Goal: Navigation & Orientation: Find specific page/section

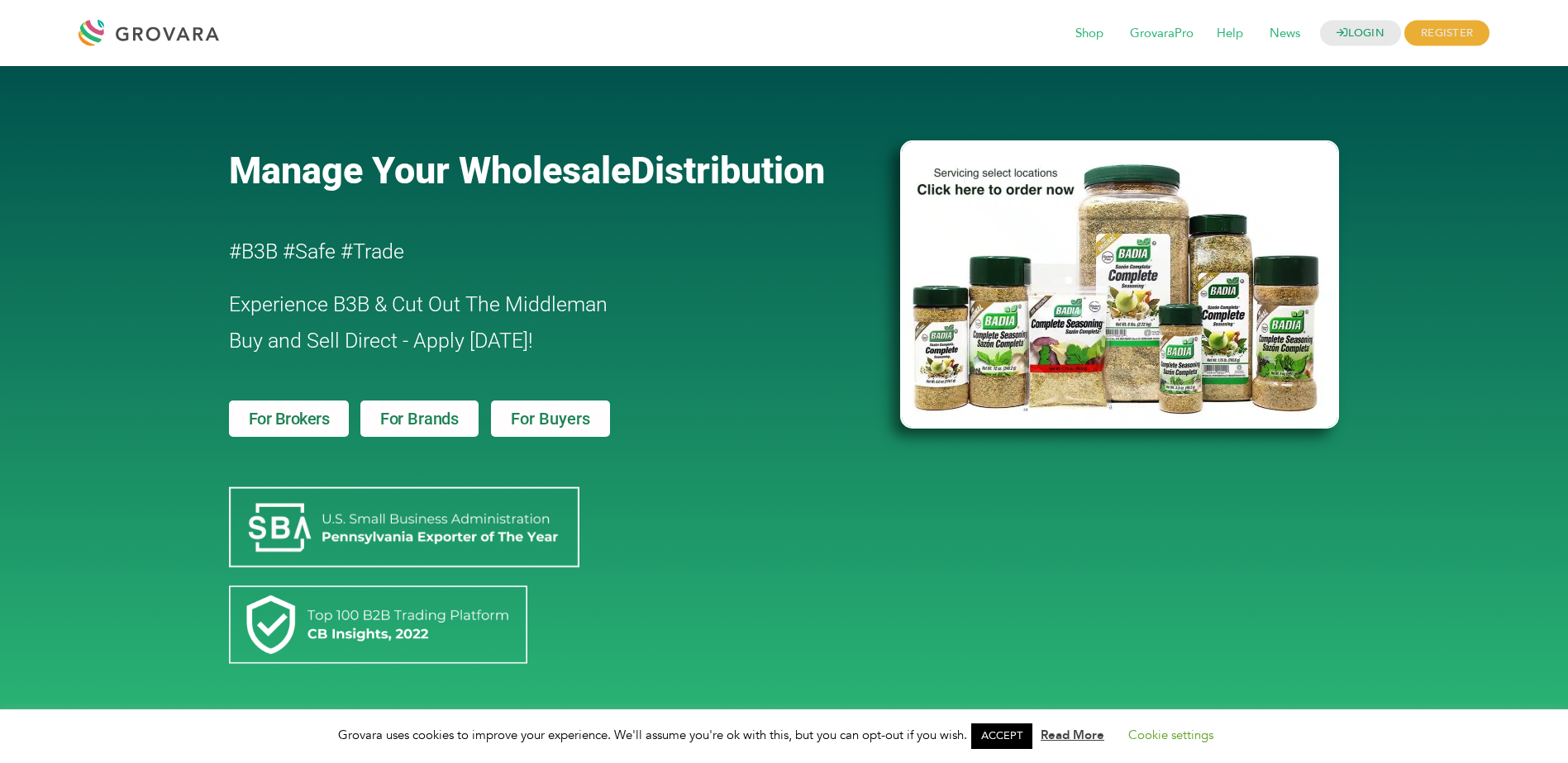
click at [407, 423] on span "For Brands" at bounding box center [419, 418] width 78 height 16
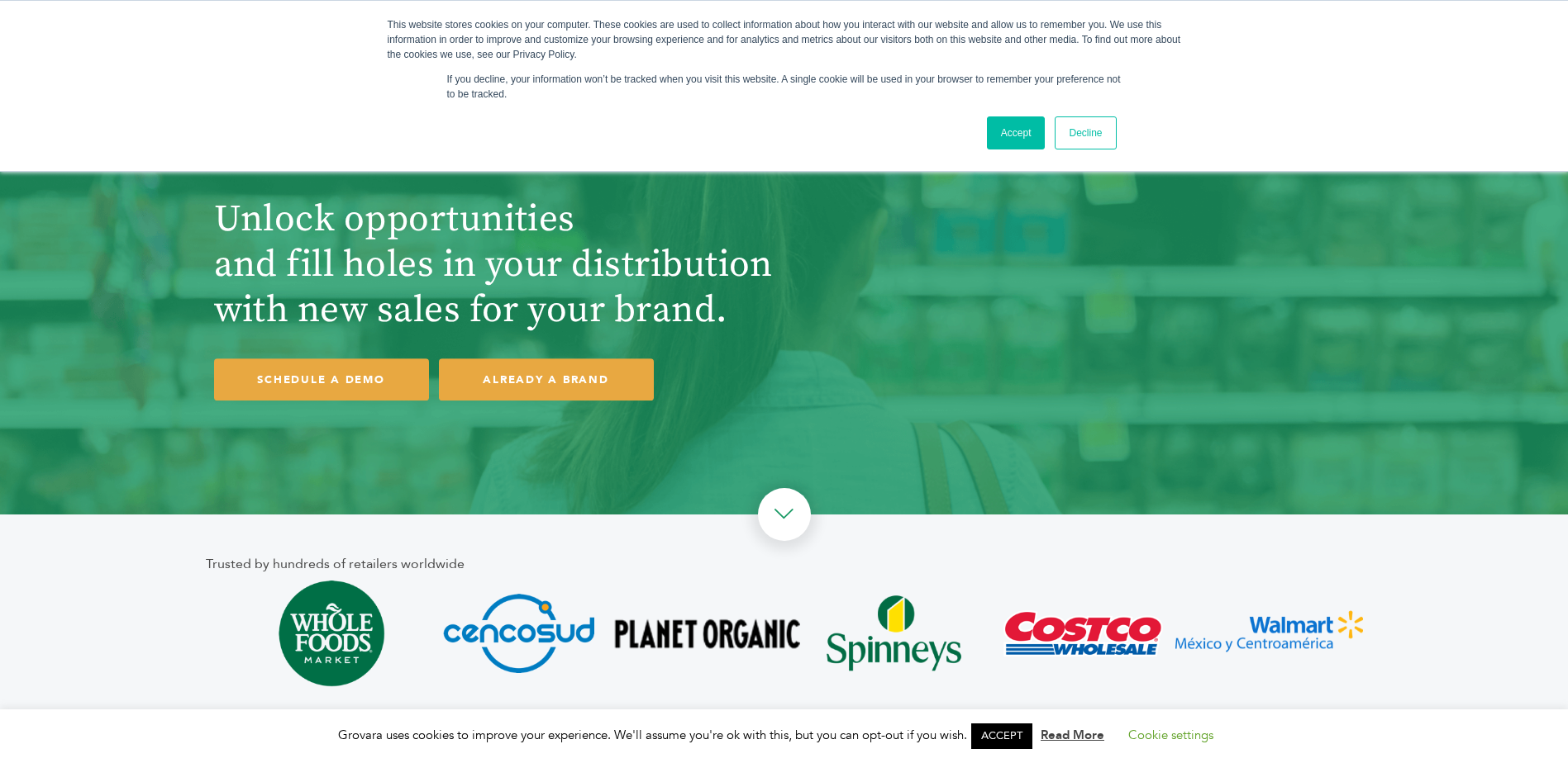
click at [1100, 132] on link "Decline" at bounding box center [1084, 132] width 61 height 33
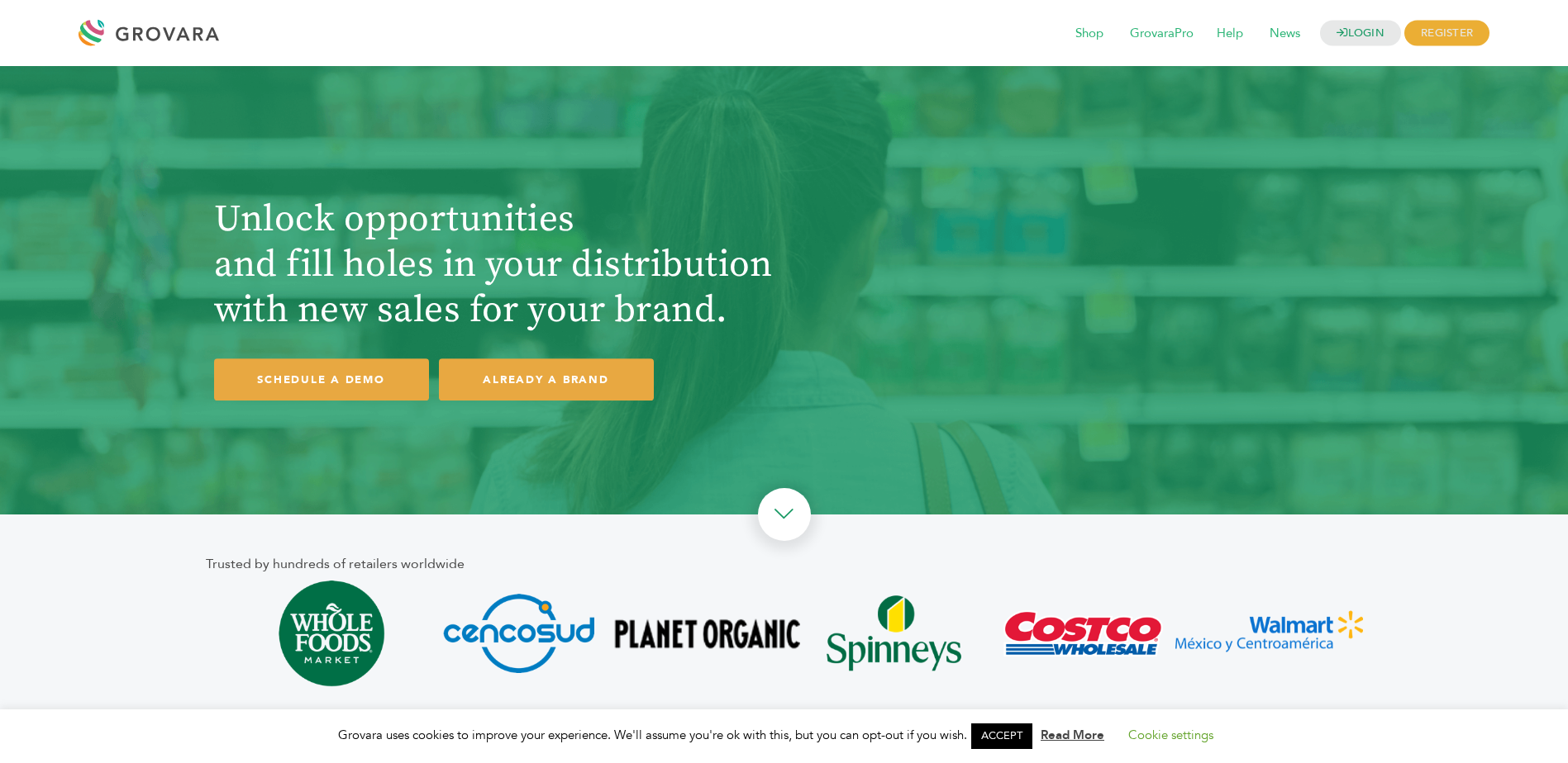
click at [129, 22] on div at bounding box center [152, 33] width 149 height 40
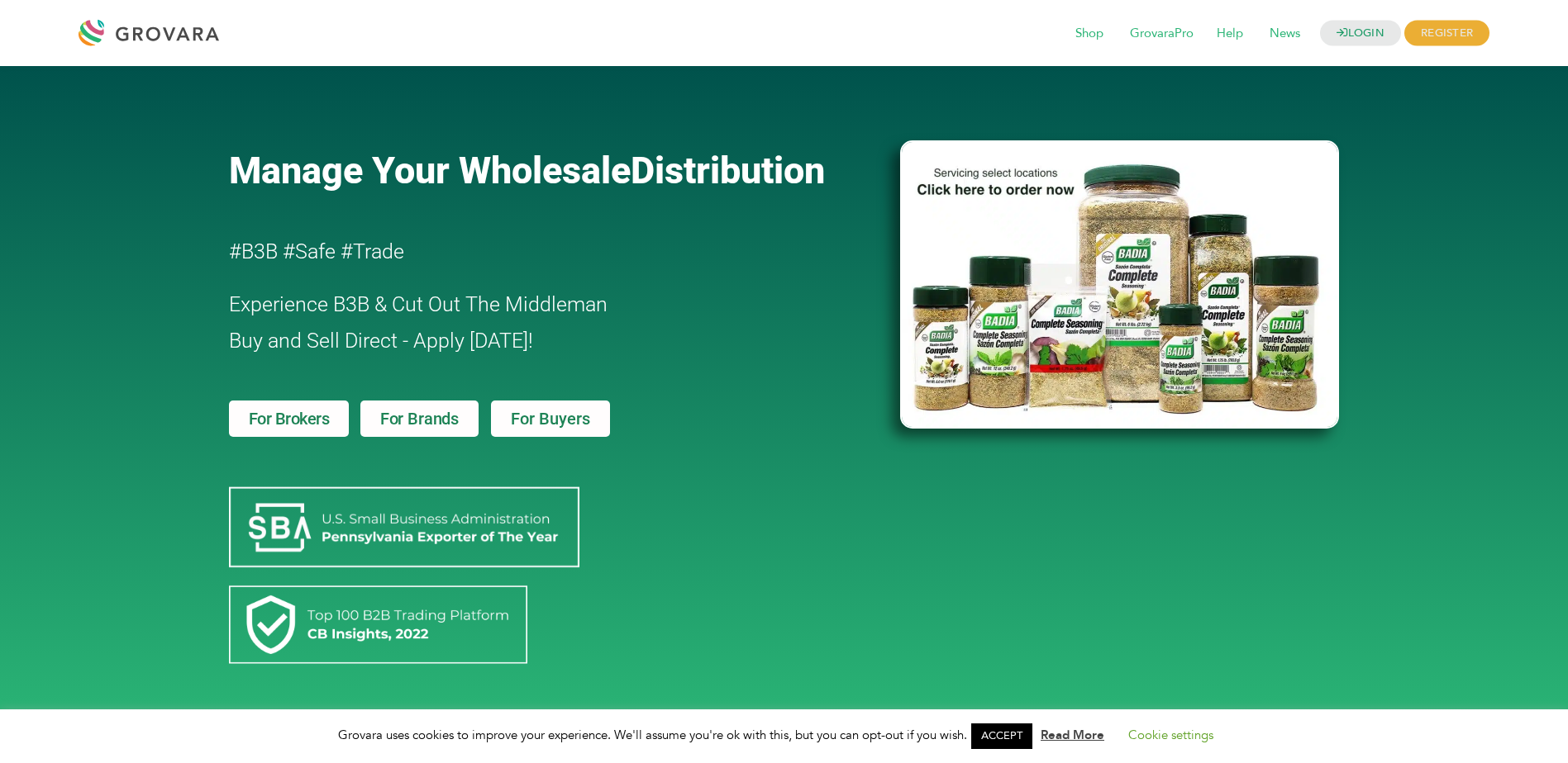
click at [427, 412] on span "For Brands" at bounding box center [419, 418] width 78 height 16
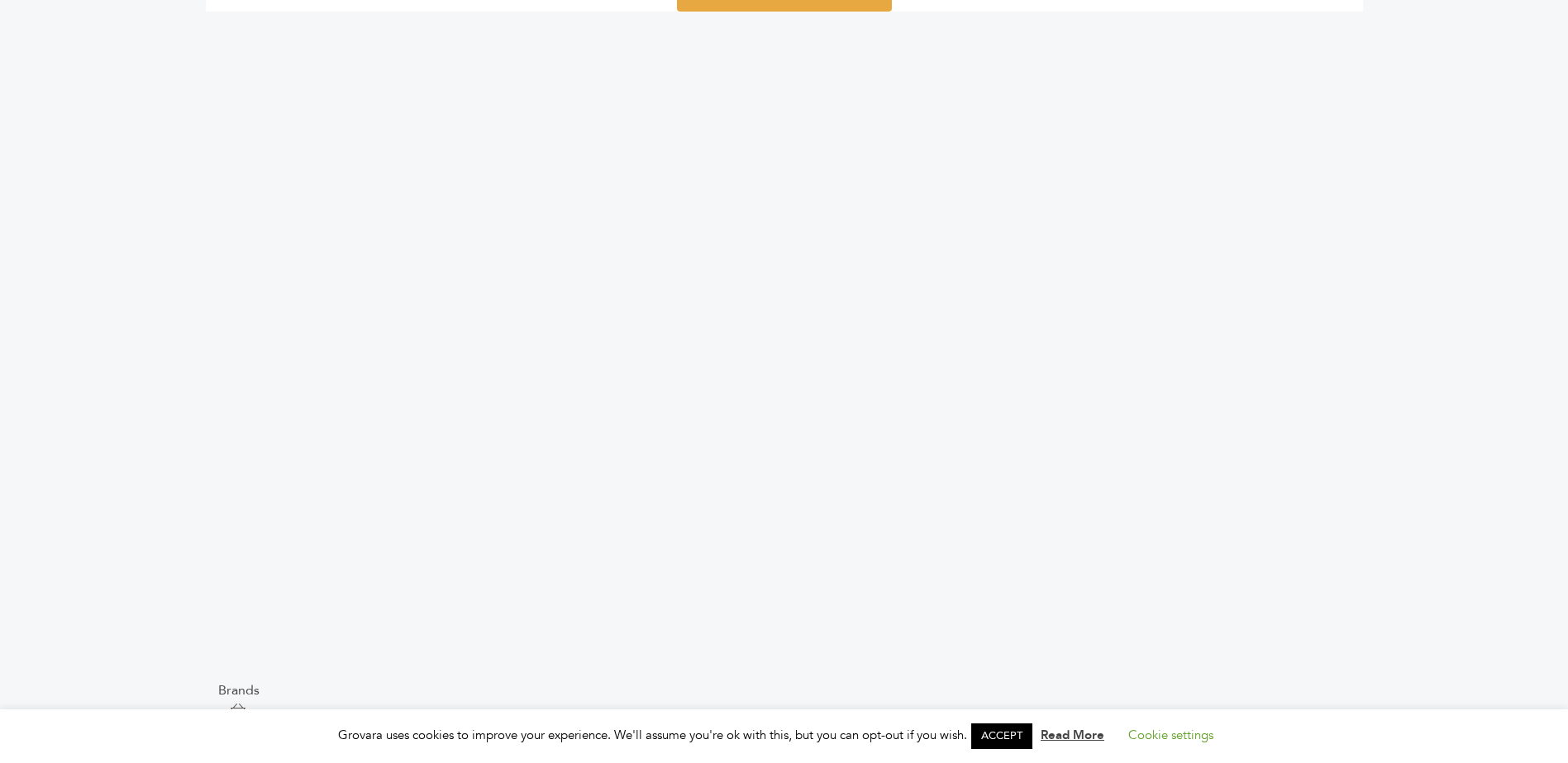
scroll to position [2313, 0]
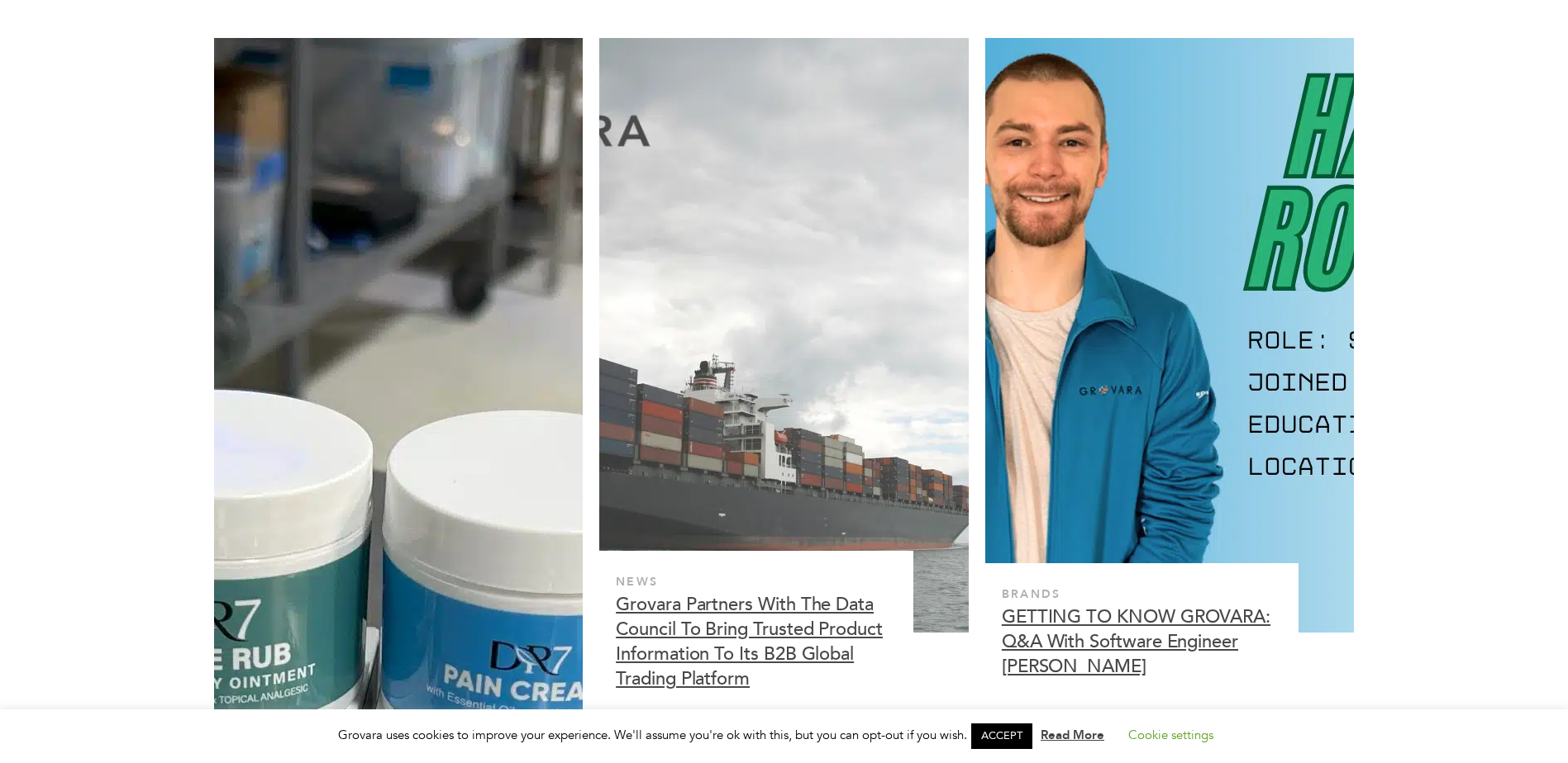
scroll to position [3966, 0]
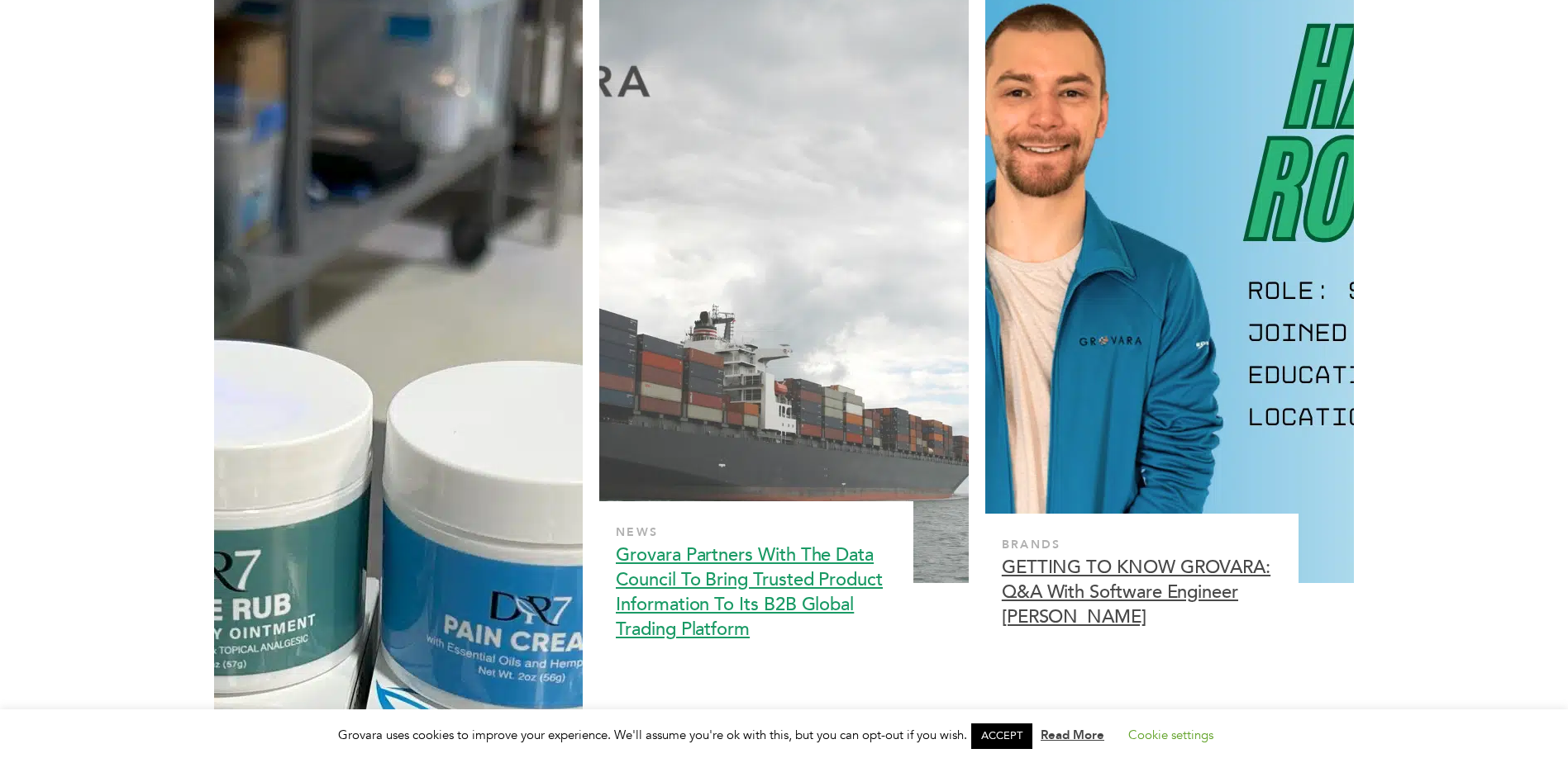
click at [762, 551] on h3 "Grovara Partners With The Data Council To Bring Trusted Product Information To …" at bounding box center [750, 592] width 271 height 99
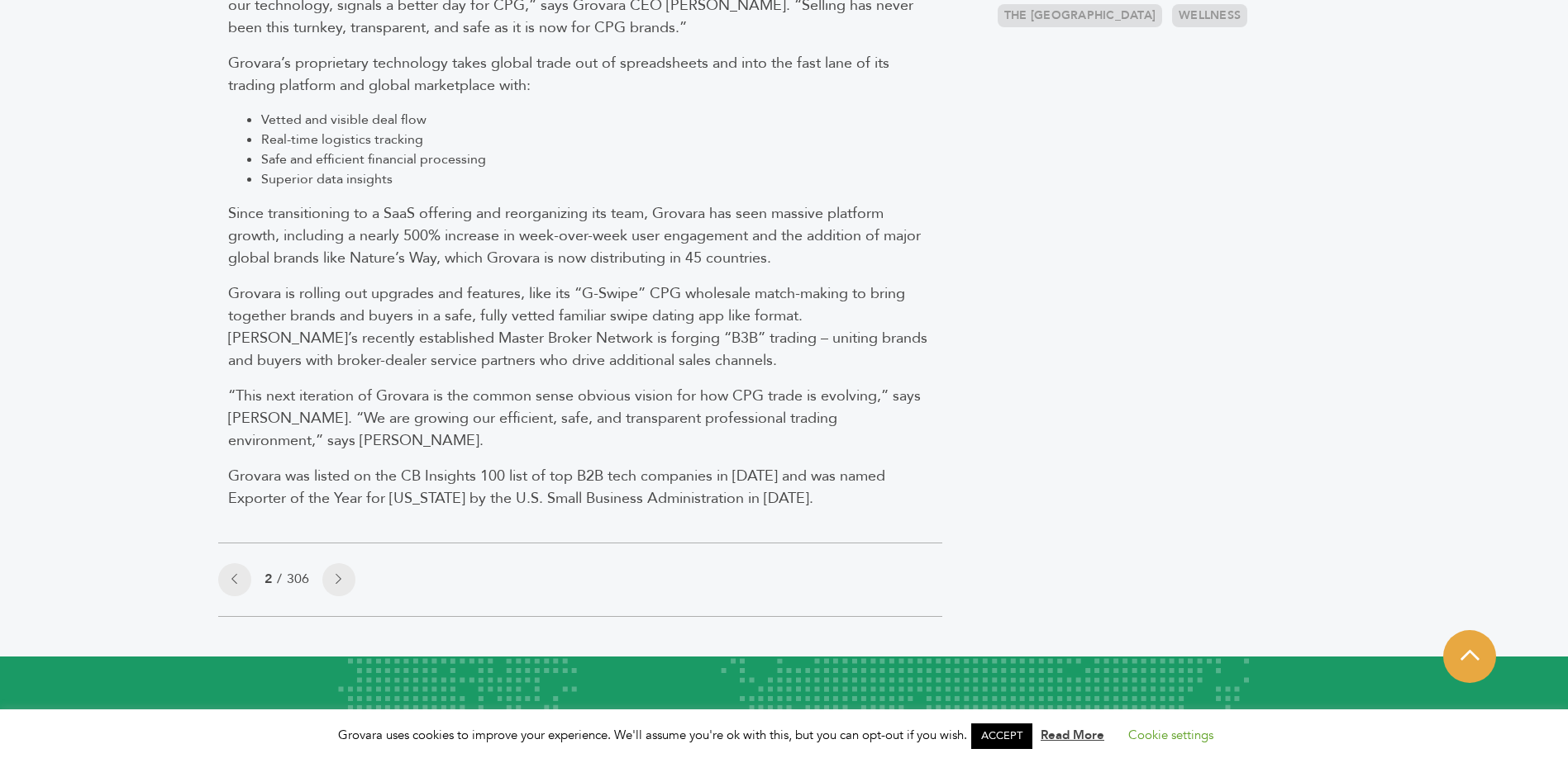
scroll to position [991, 0]
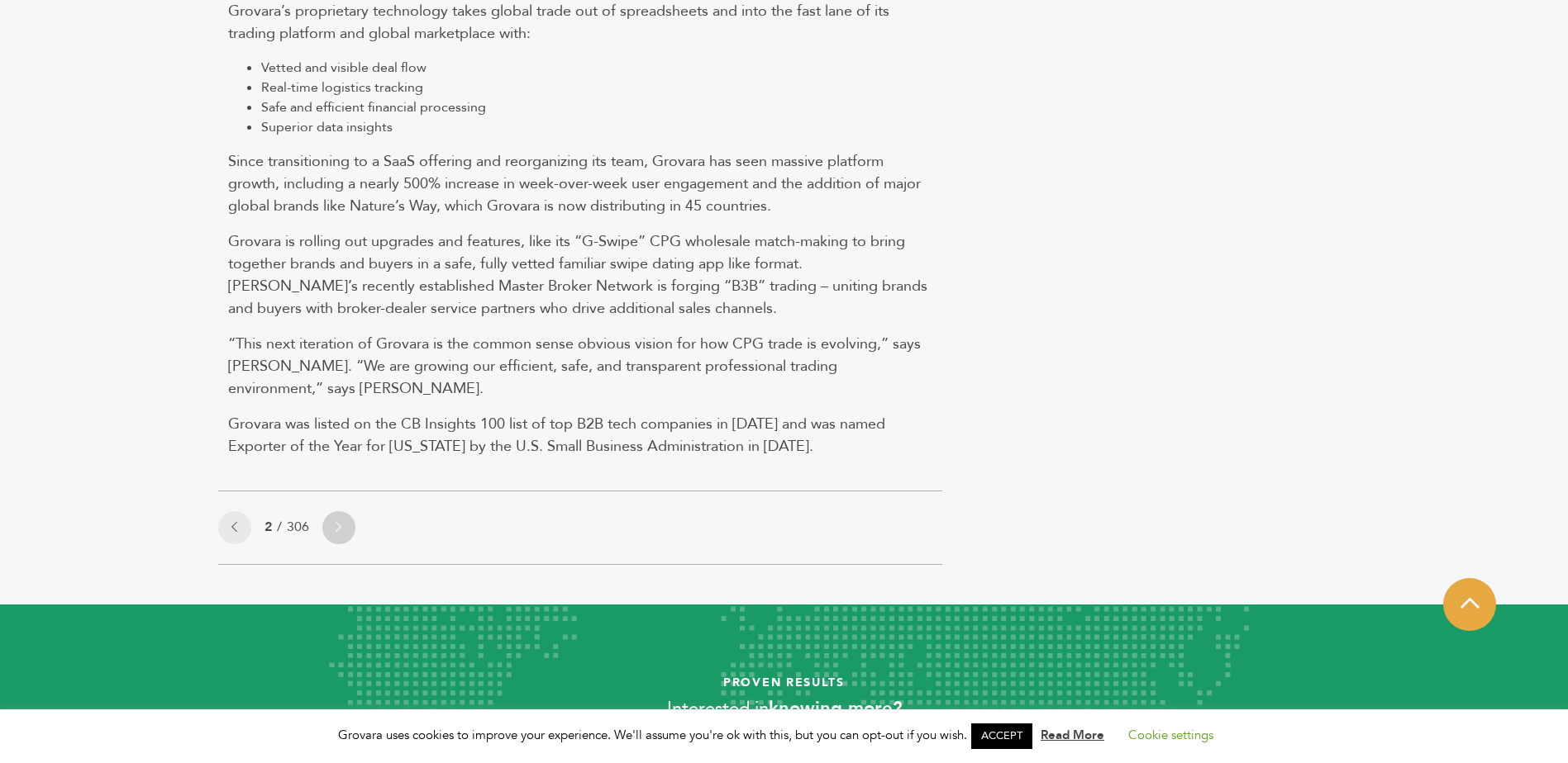
click at [350, 526] on link at bounding box center [339, 527] width 33 height 33
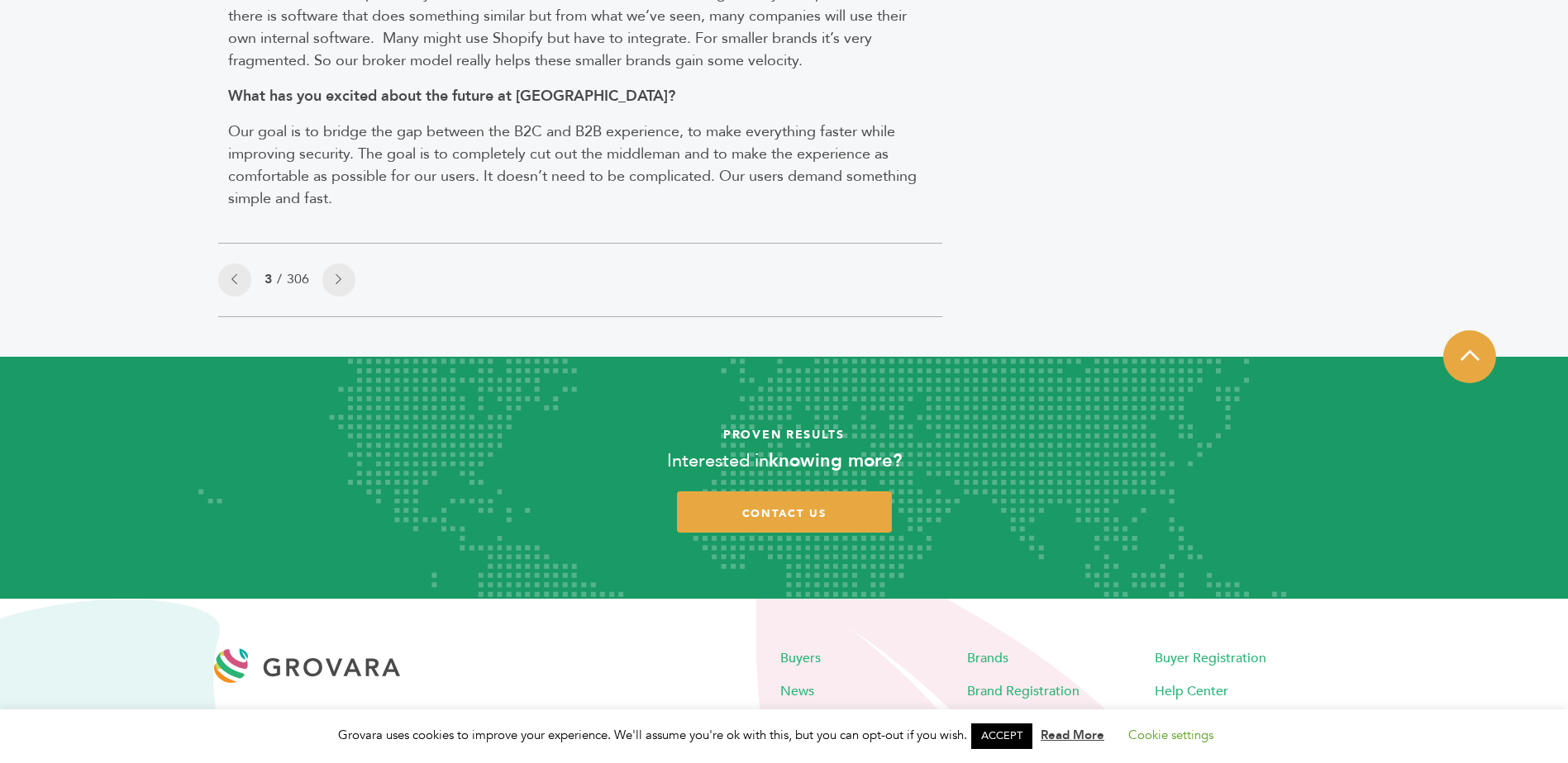
scroll to position [1812, 0]
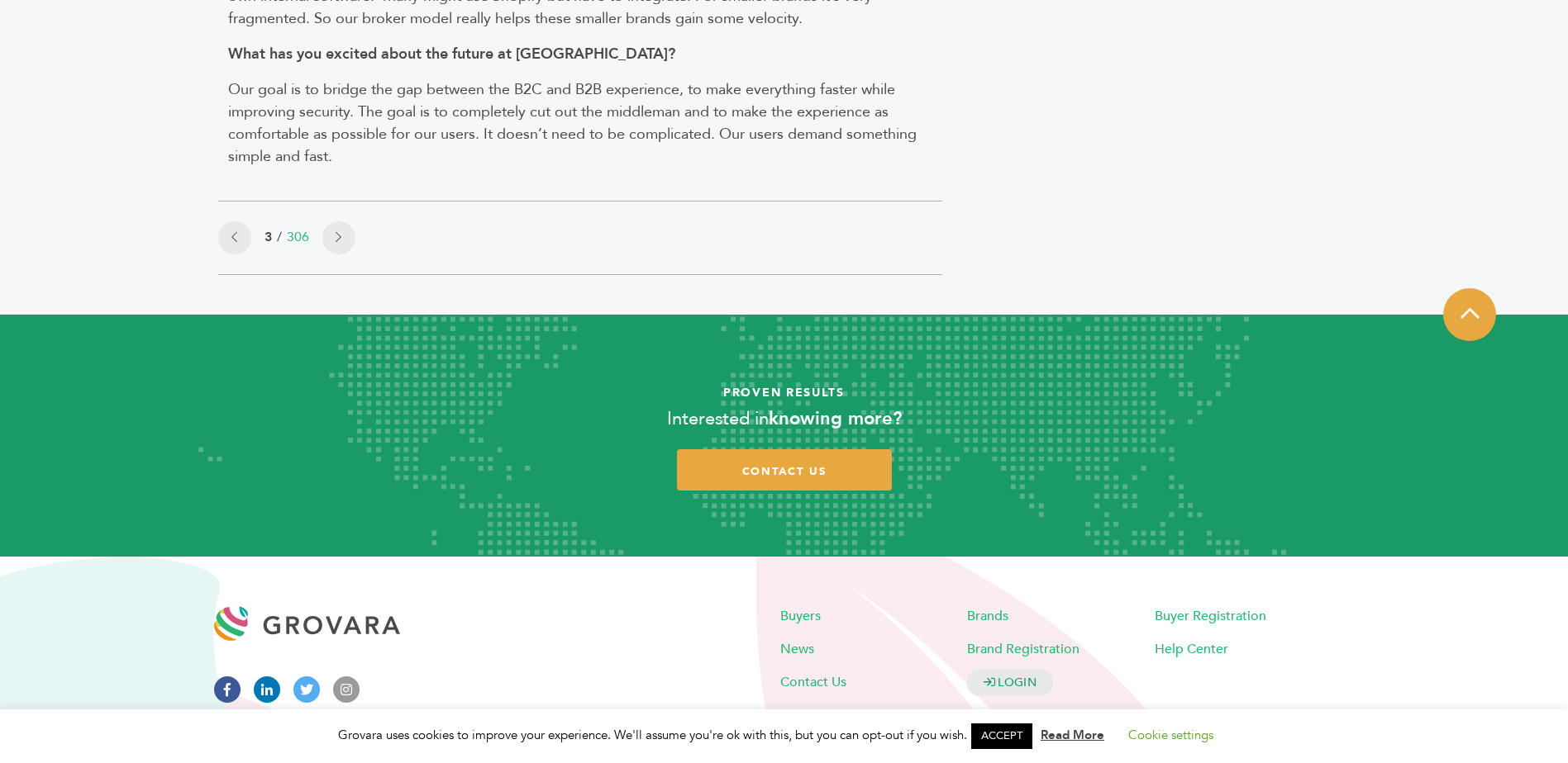
click at [309, 228] on link "306" at bounding box center [298, 237] width 22 height 18
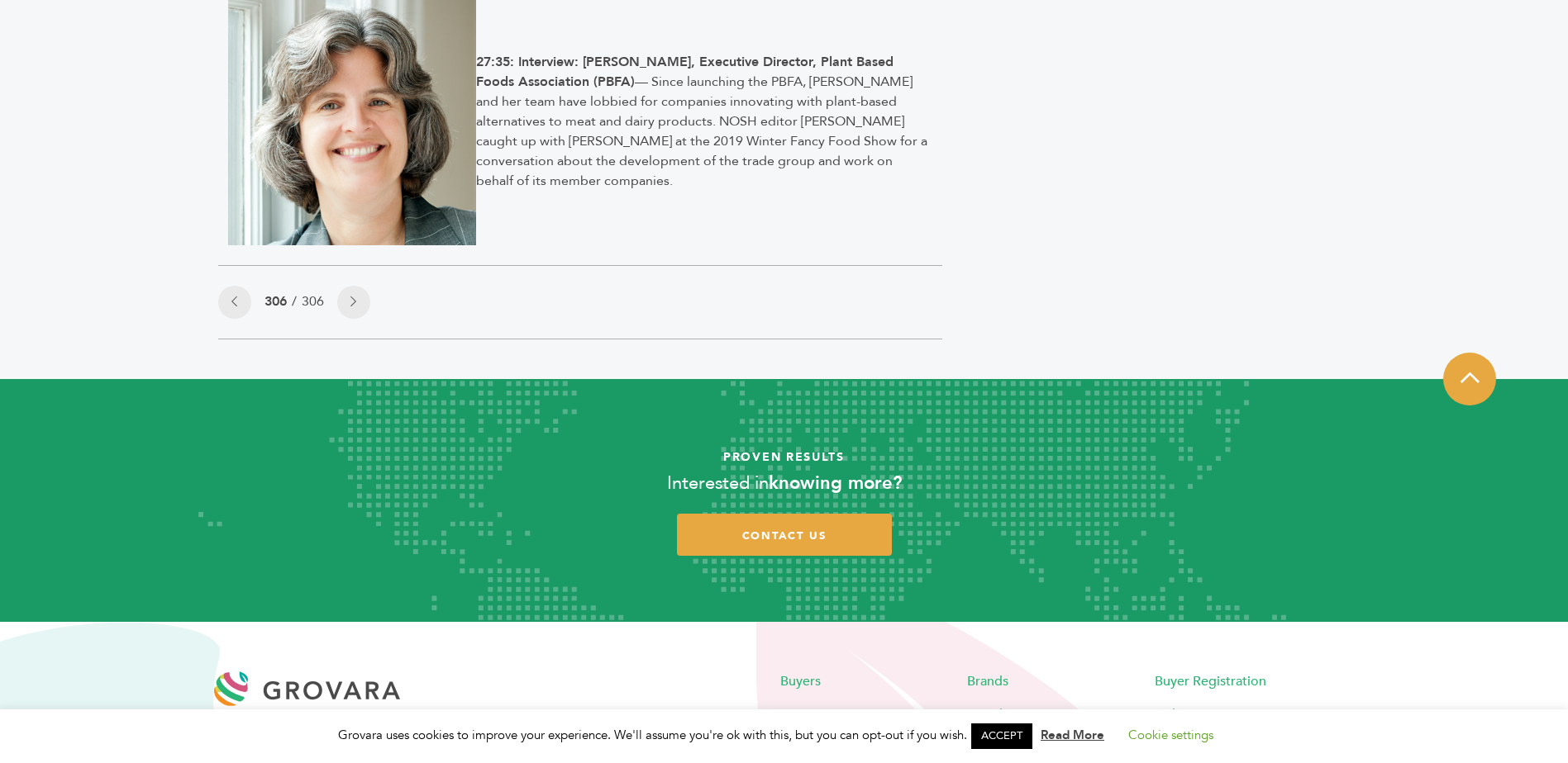
scroll to position [1652, 0]
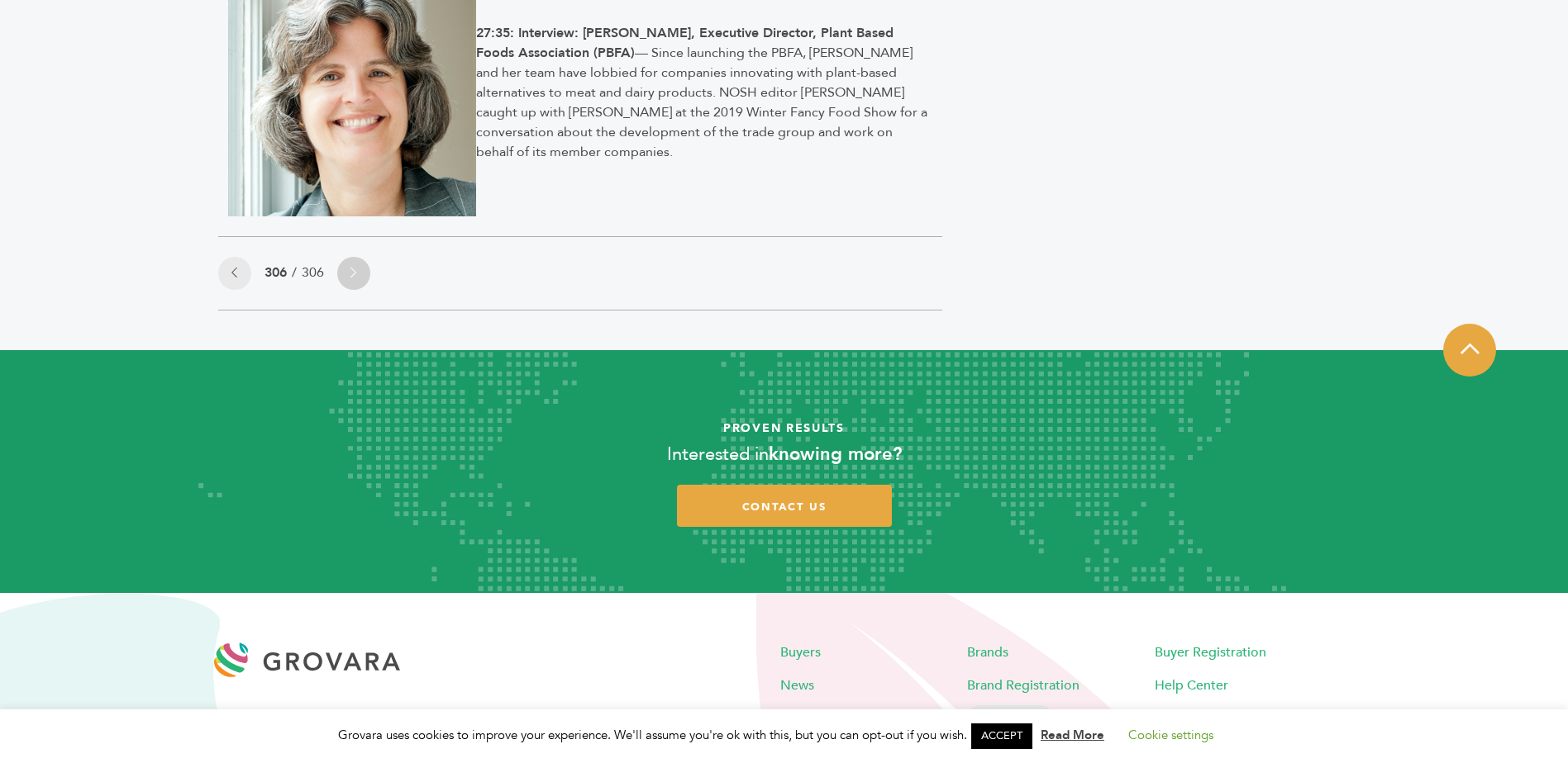
click at [359, 276] on link at bounding box center [354, 274] width 33 height 33
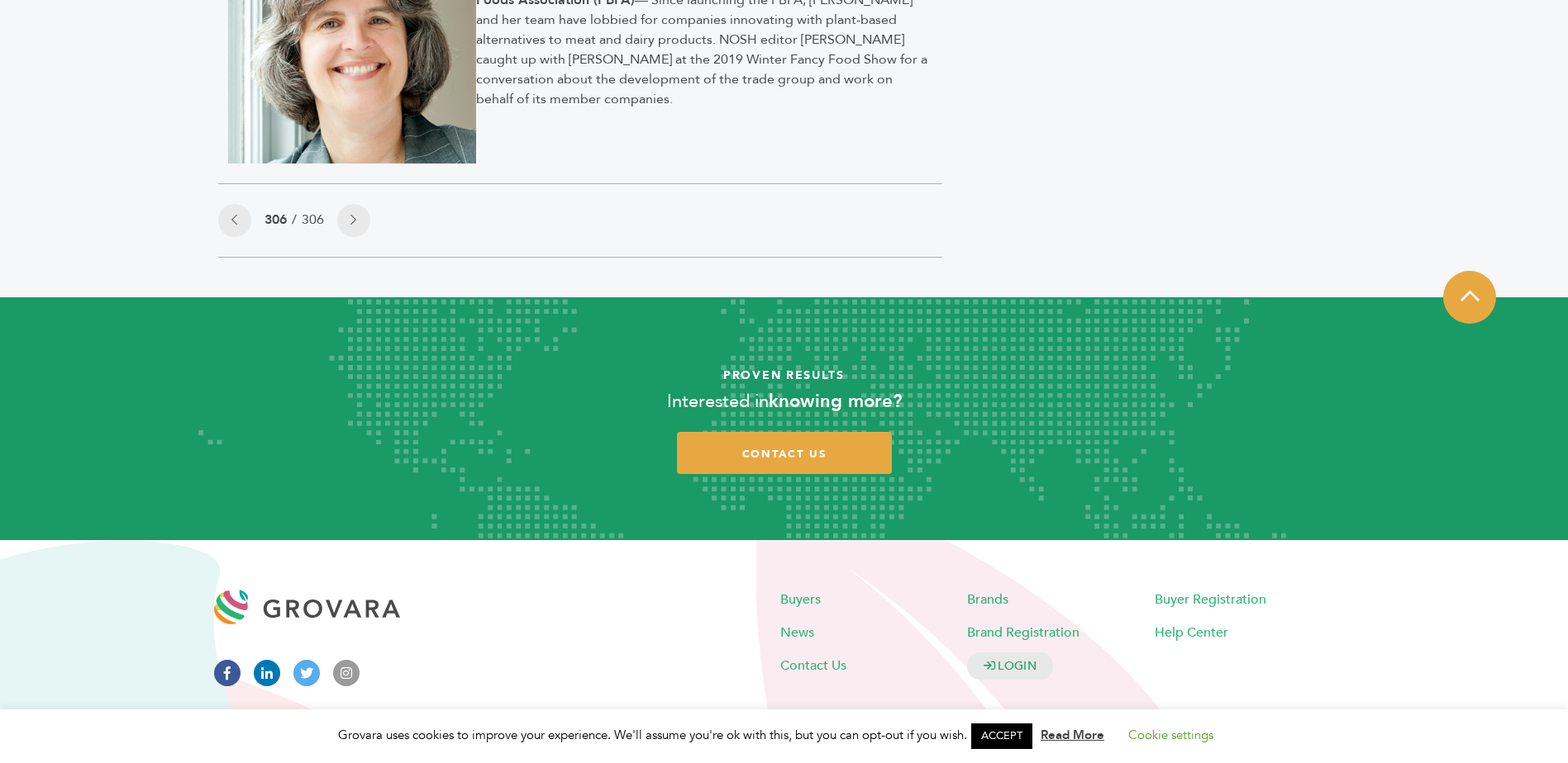
scroll to position [1733, 0]
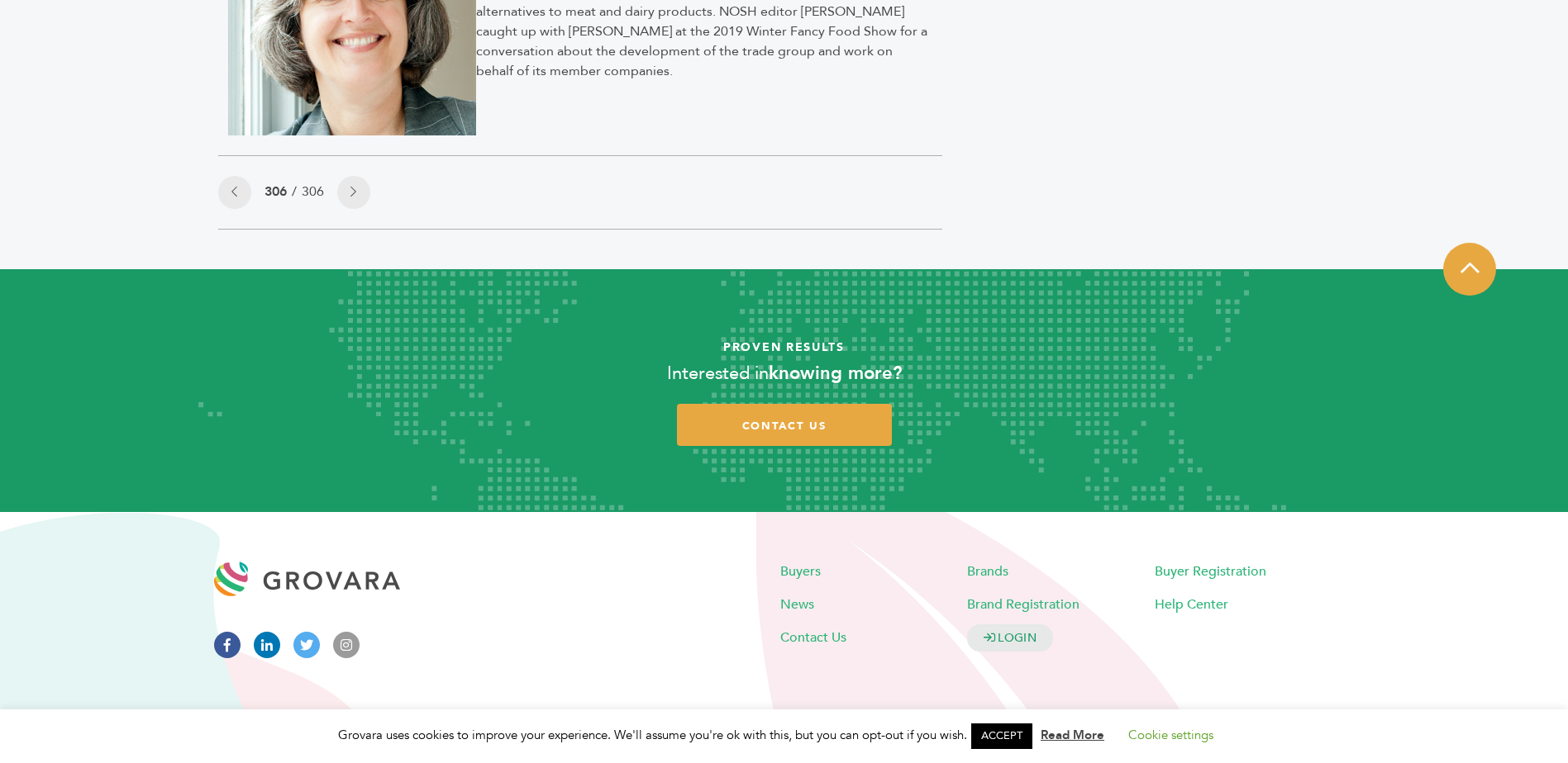
click at [336, 195] on div "306 / 306" at bounding box center [294, 193] width 152 height 33
click at [349, 200] on link at bounding box center [354, 193] width 33 height 33
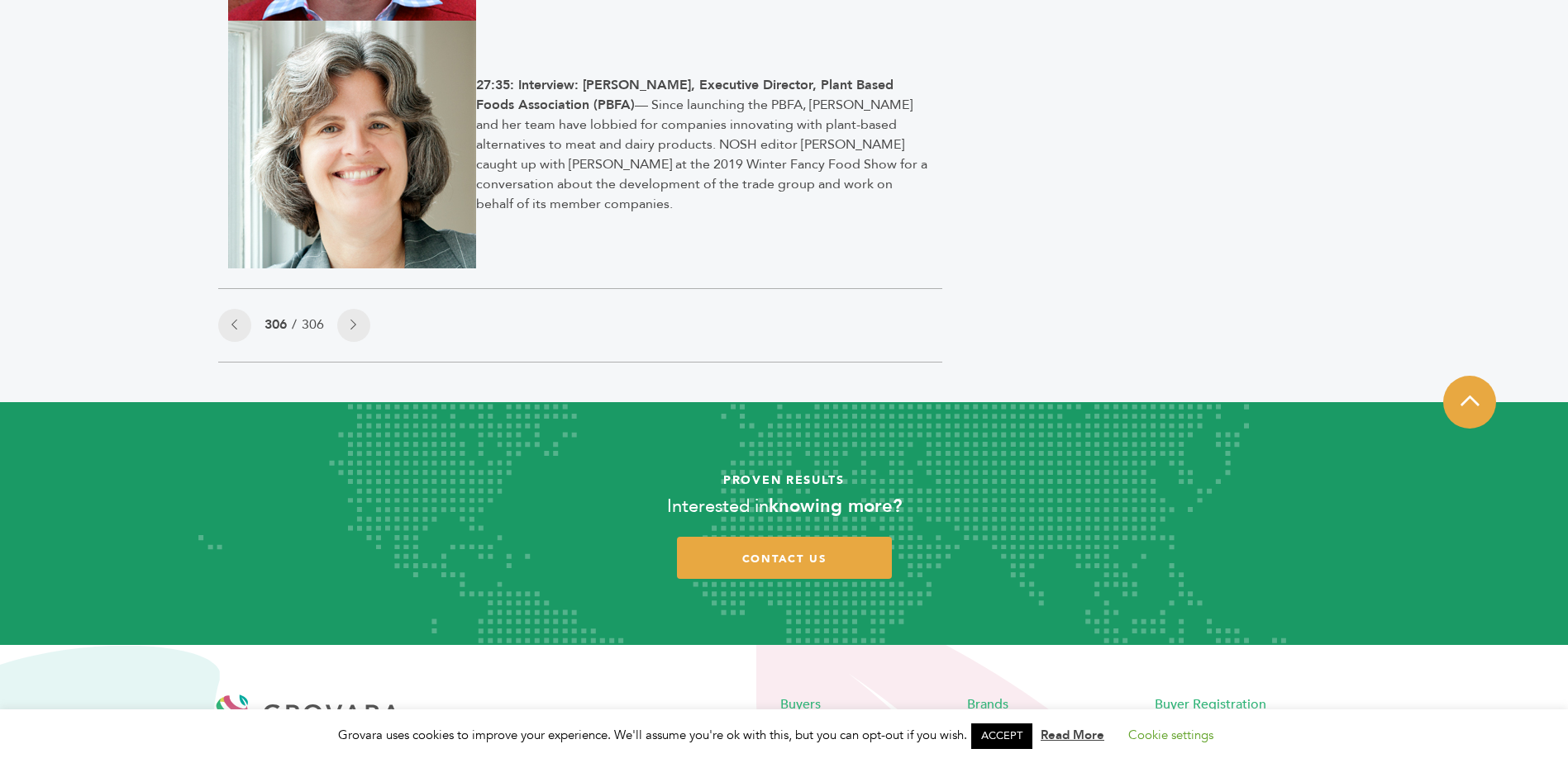
scroll to position [1486, 0]
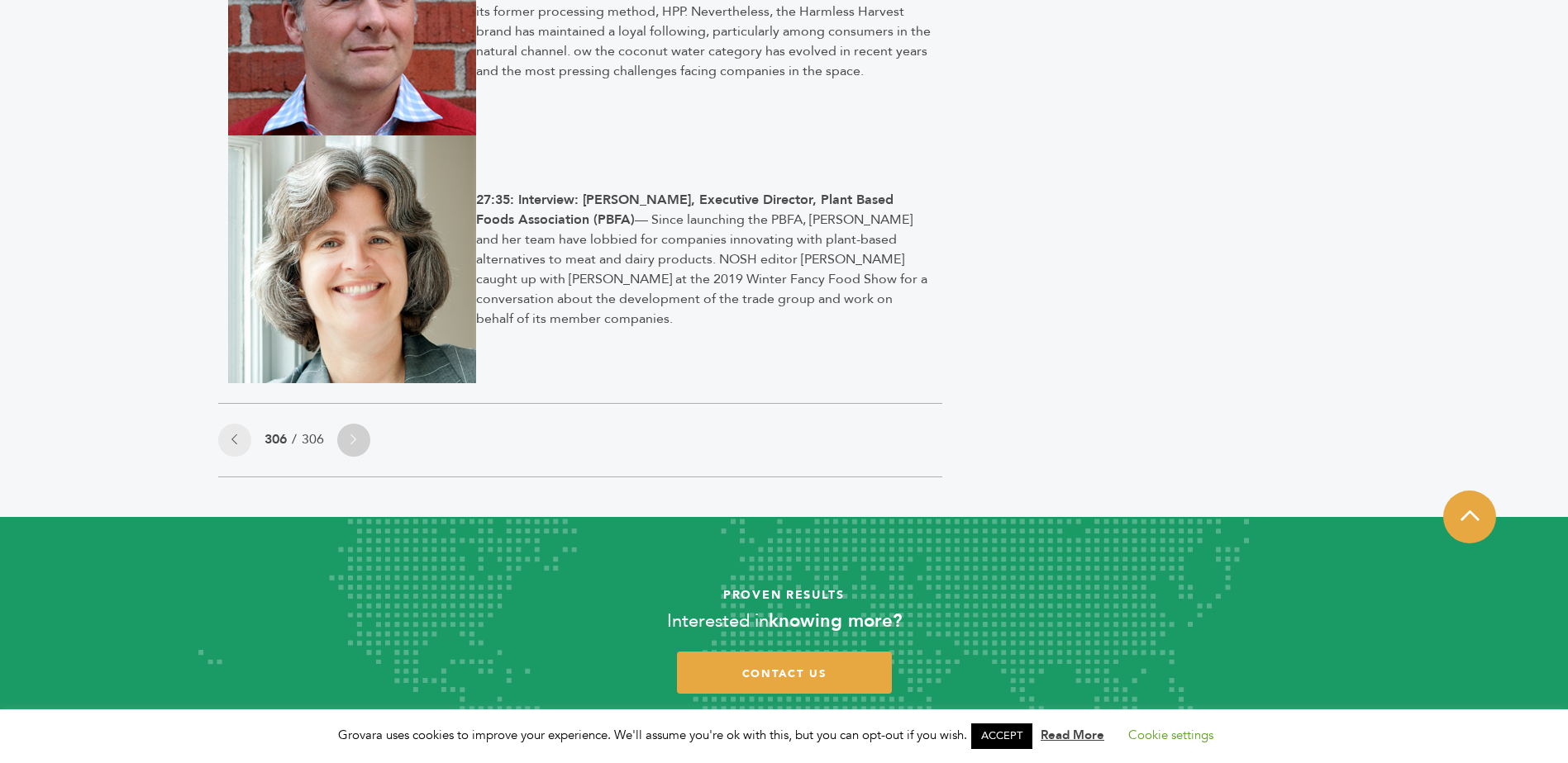
click at [348, 446] on link at bounding box center [354, 440] width 33 height 33
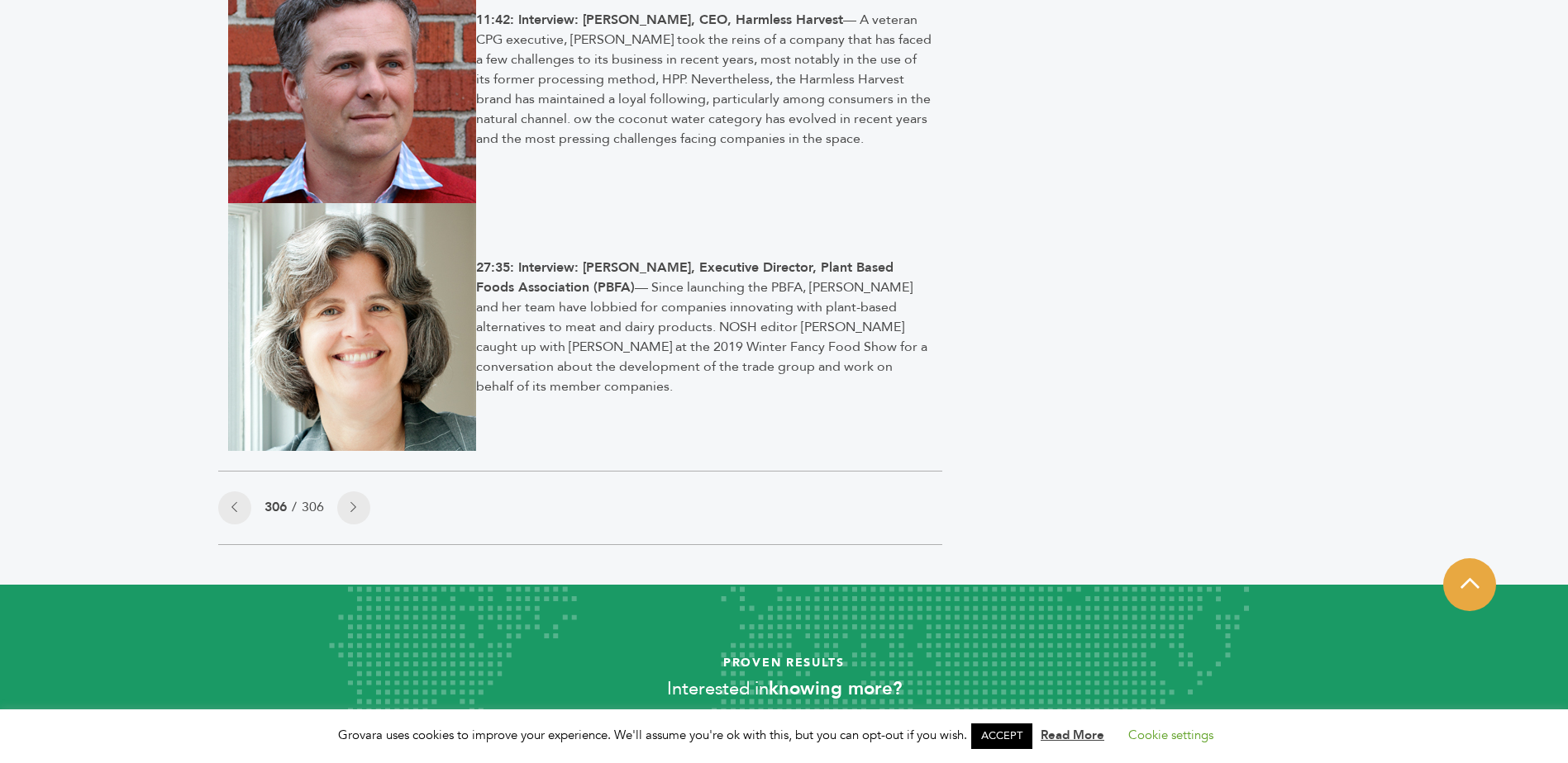
scroll to position [1403, 0]
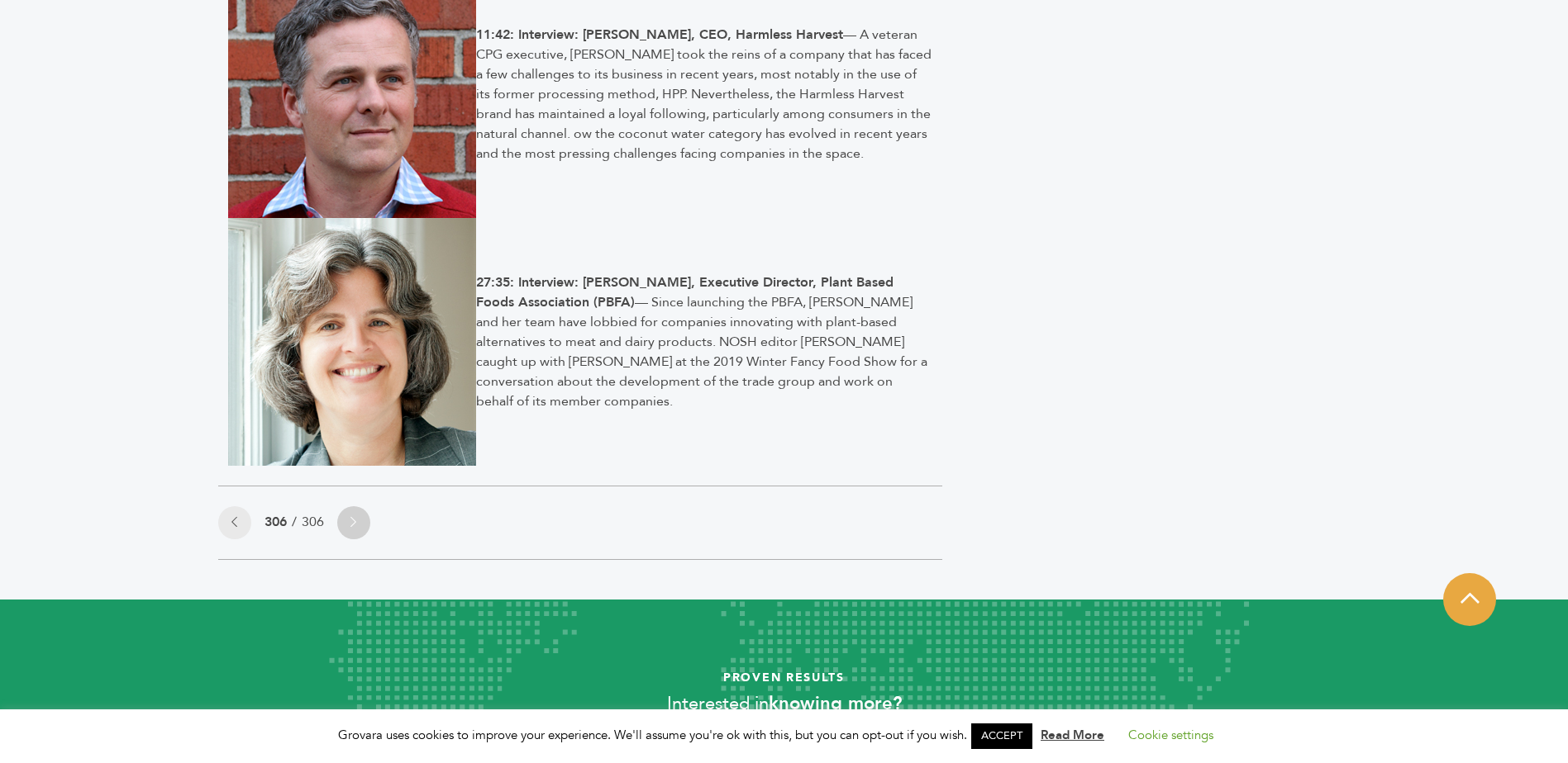
click at [365, 531] on link at bounding box center [354, 523] width 33 height 33
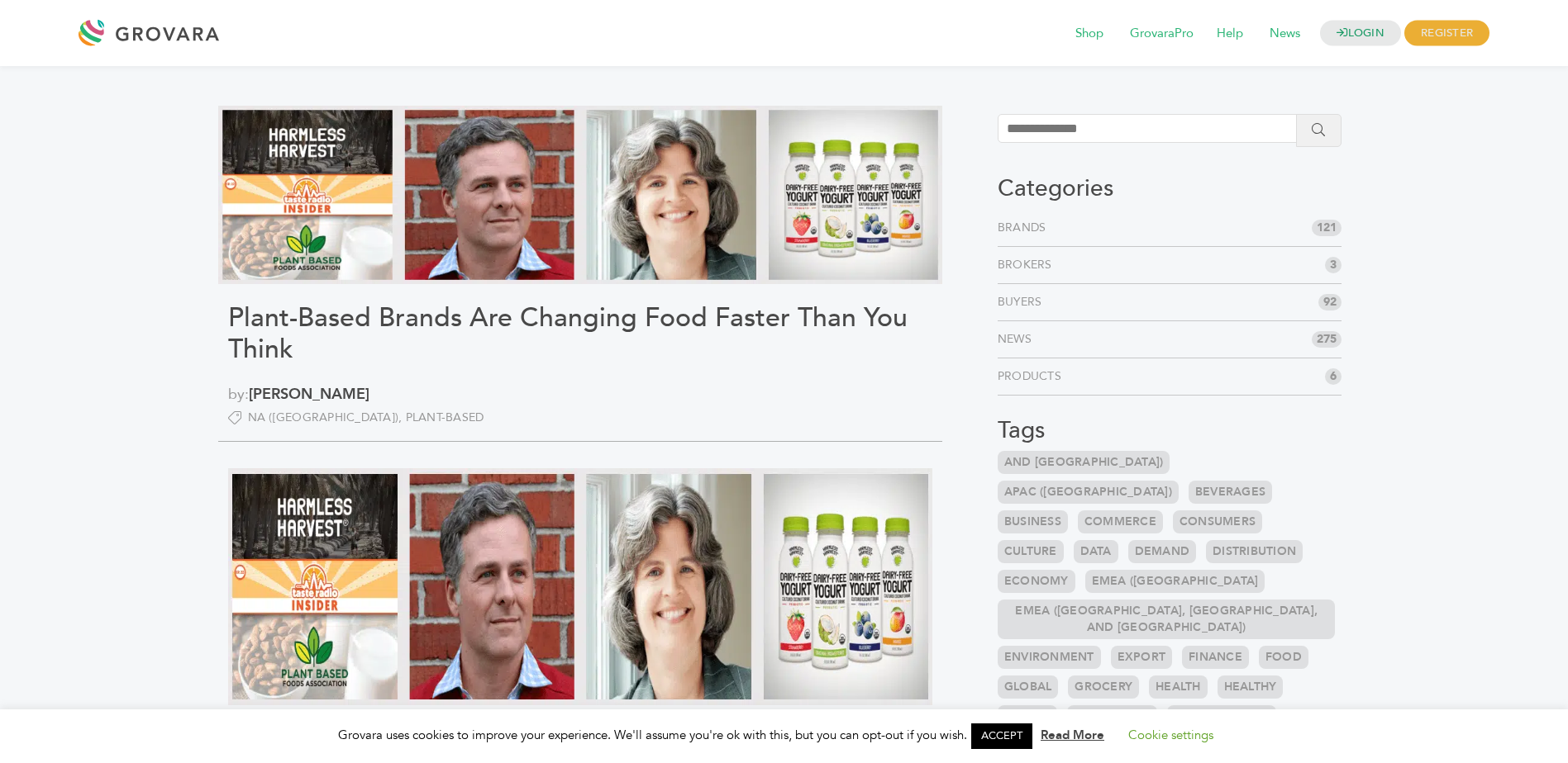
click at [1018, 237] on li "Brands 121" at bounding box center [1170, 228] width 344 height 37
click at [1020, 228] on link "Brands" at bounding box center [1025, 227] width 55 height 16
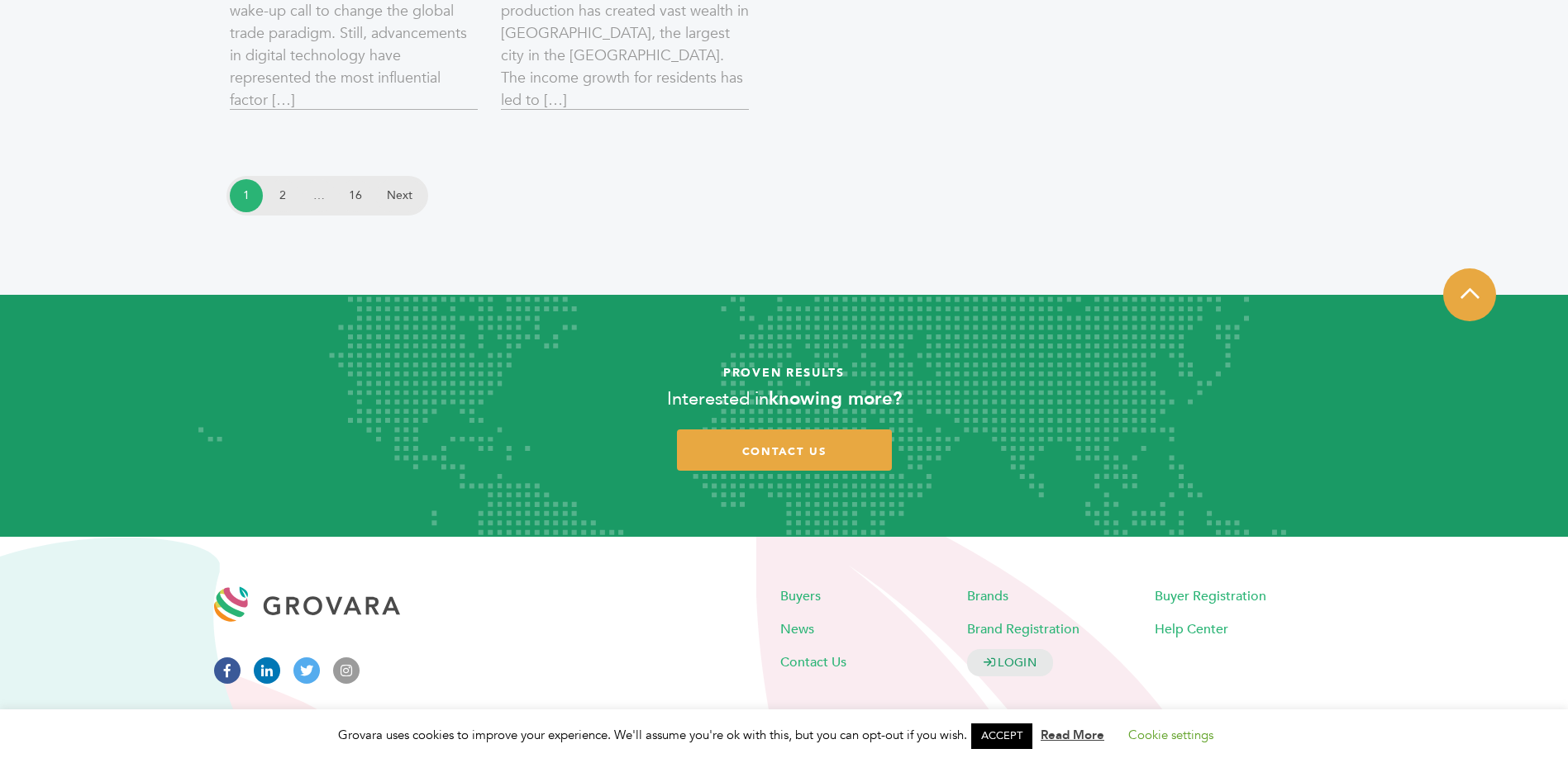
scroll to position [2501, 0]
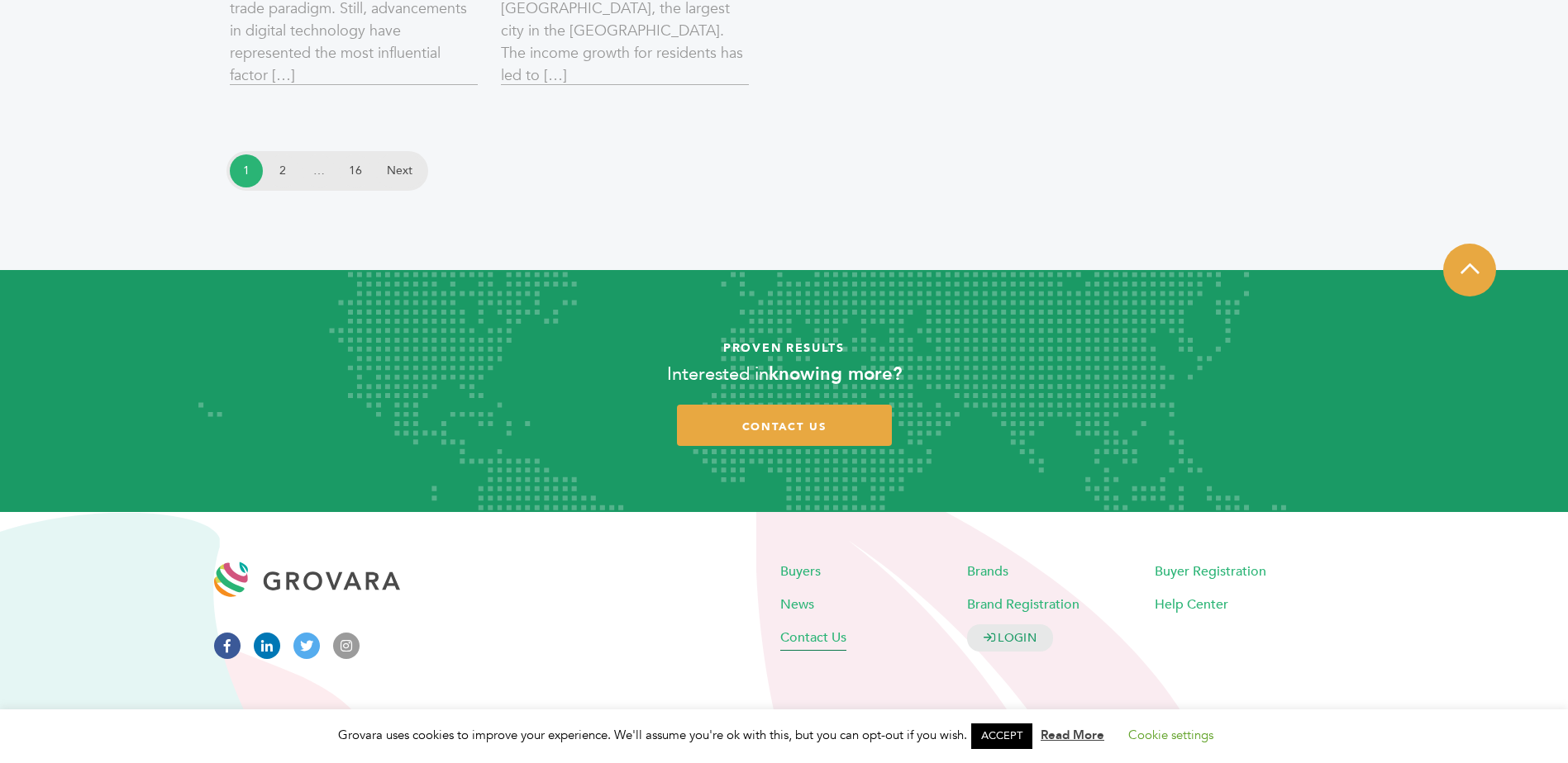
click at [810, 638] on span "Contact Us" at bounding box center [813, 637] width 66 height 18
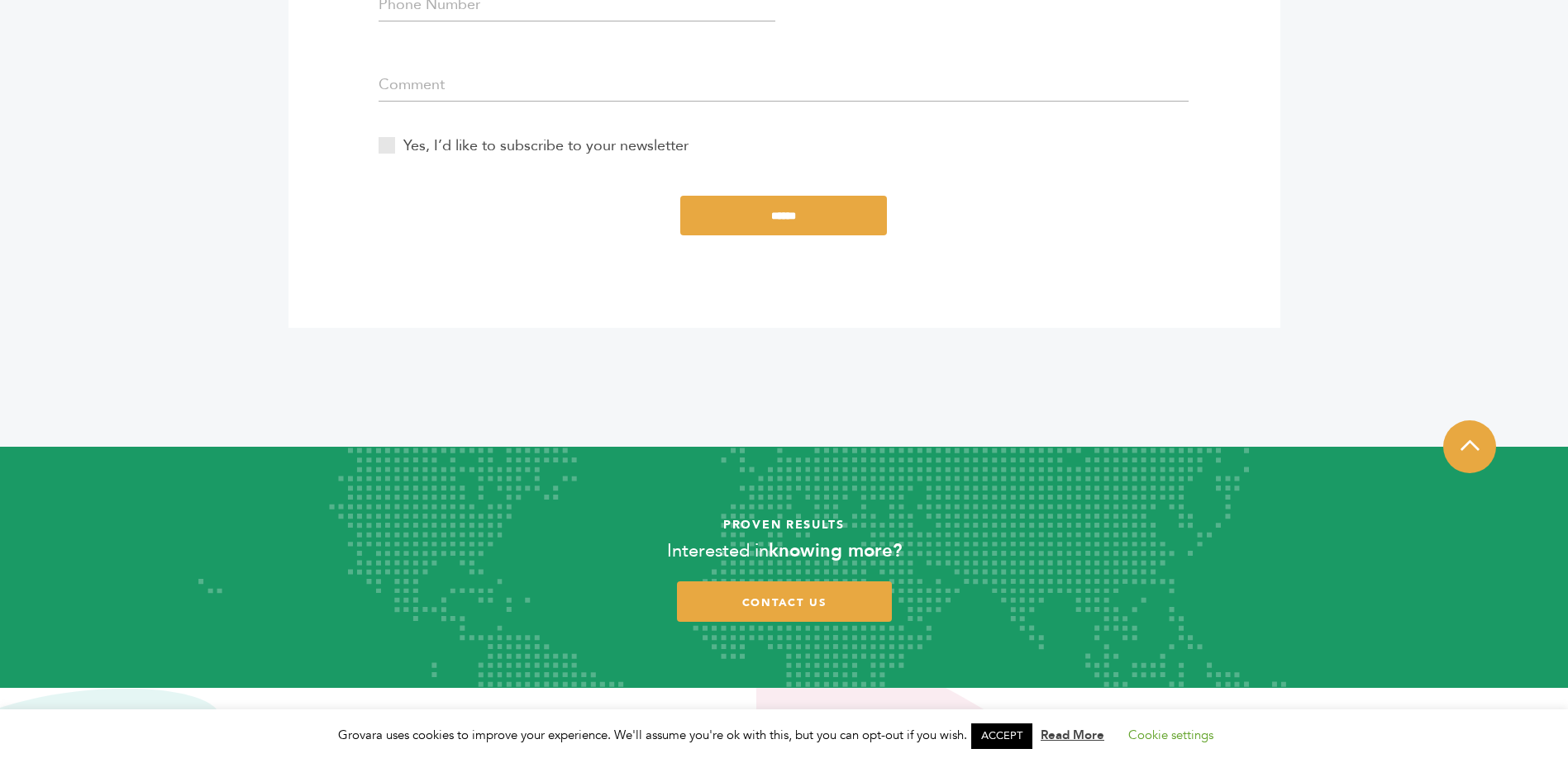
scroll to position [929, 0]
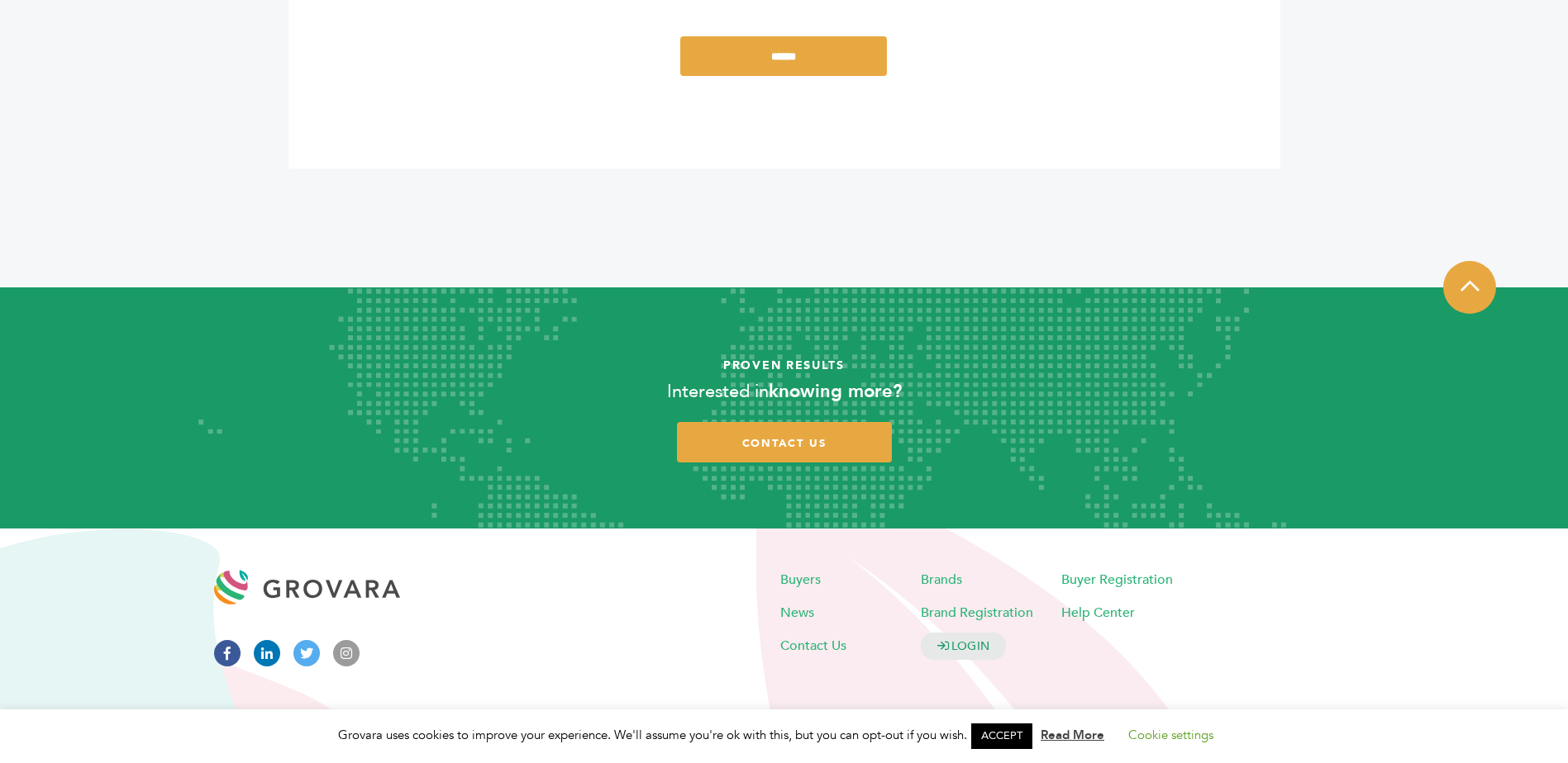
click at [808, 569] on li "Buyers" at bounding box center [850, 580] width 140 height 33
click at [811, 575] on span "Buyers" at bounding box center [800, 580] width 40 height 18
